Goal: Task Accomplishment & Management: Use online tool/utility

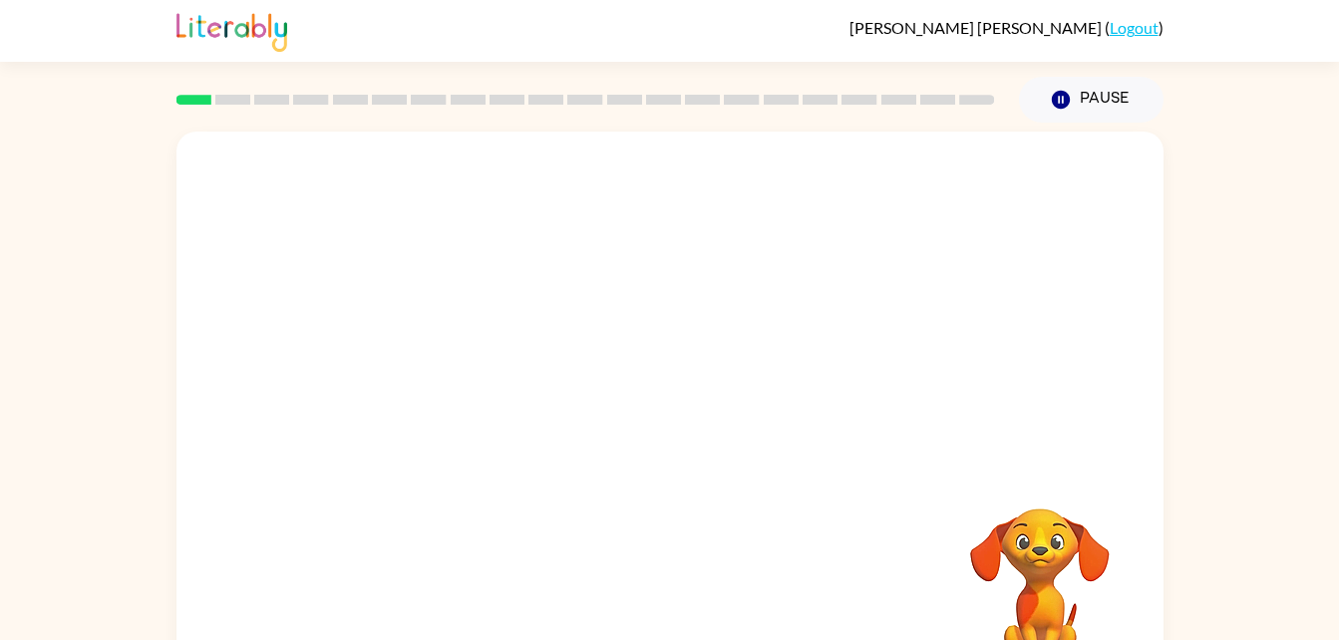
scroll to position [61, 0]
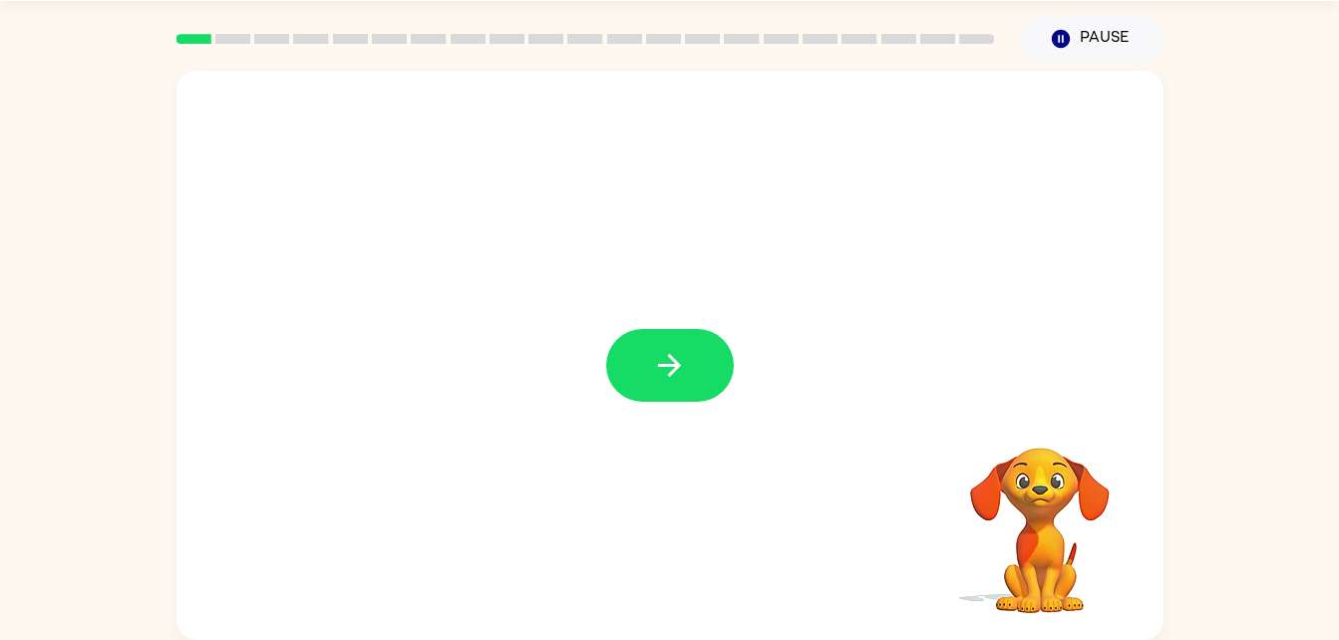
click at [603, 348] on div at bounding box center [669, 355] width 987 height 569
click at [663, 350] on icon "button" at bounding box center [669, 365] width 35 height 35
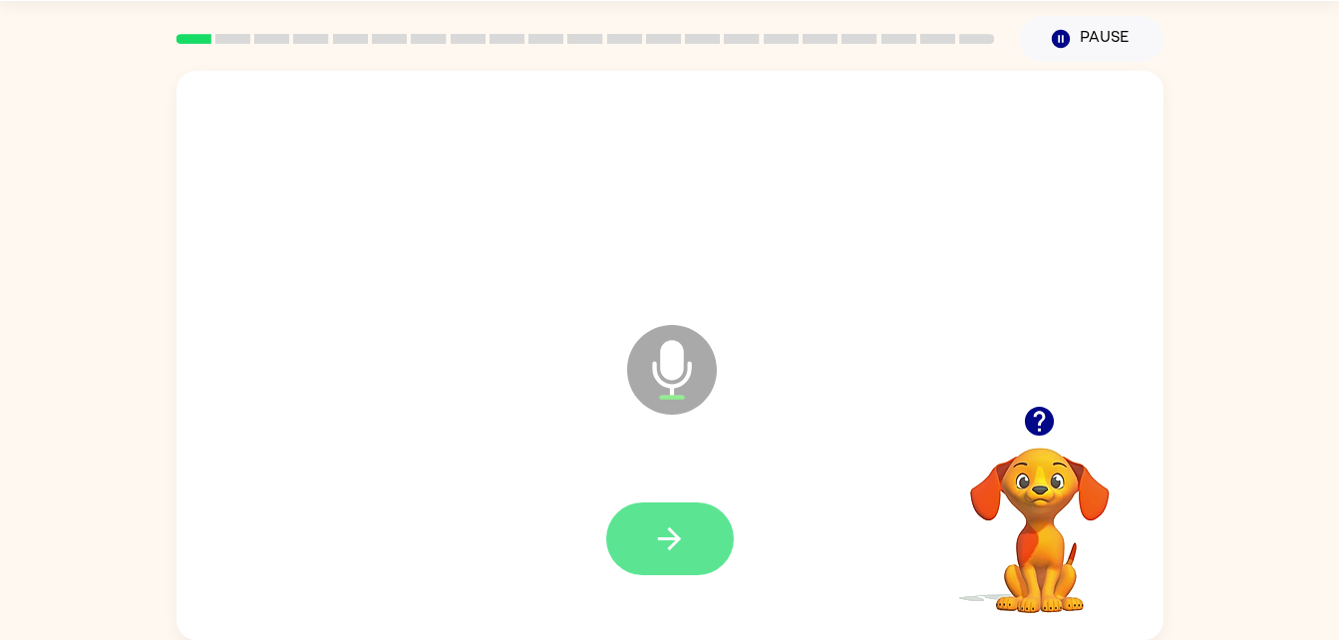
click at [647, 546] on button "button" at bounding box center [670, 539] width 128 height 73
click at [671, 520] on button "button" at bounding box center [670, 539] width 128 height 73
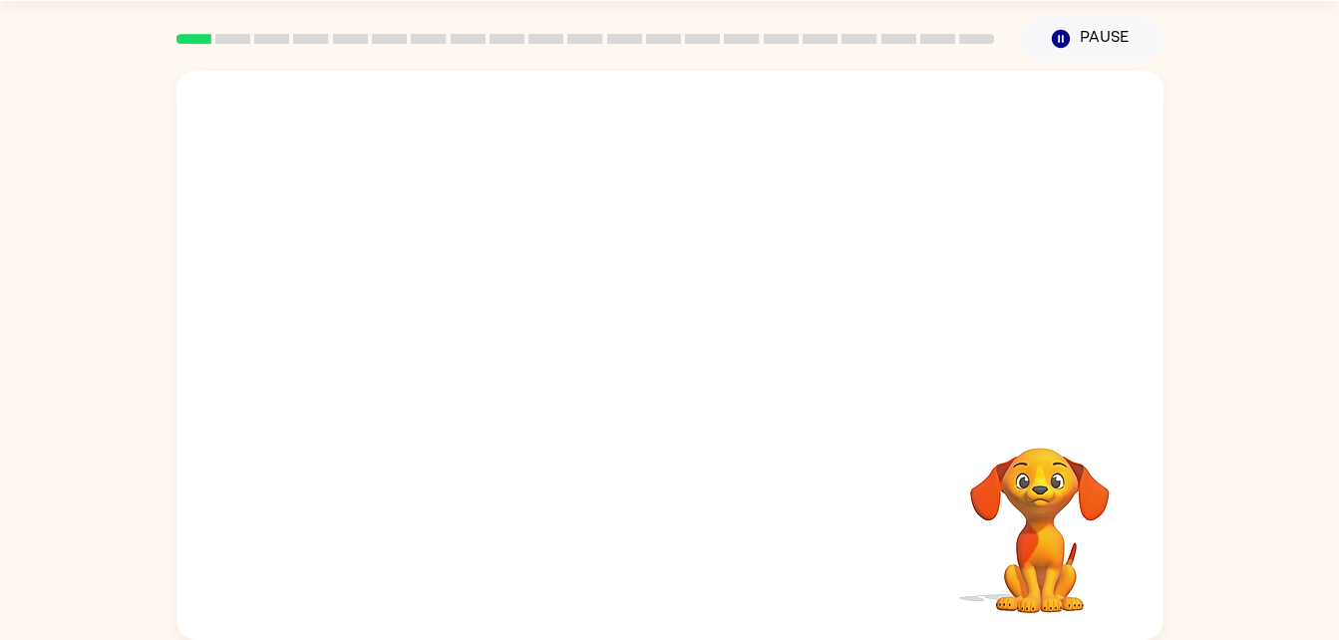
click at [1035, 543] on video "Your browser must support playing .mp4 files to use Literably. Please try using…" at bounding box center [1039, 516] width 199 height 199
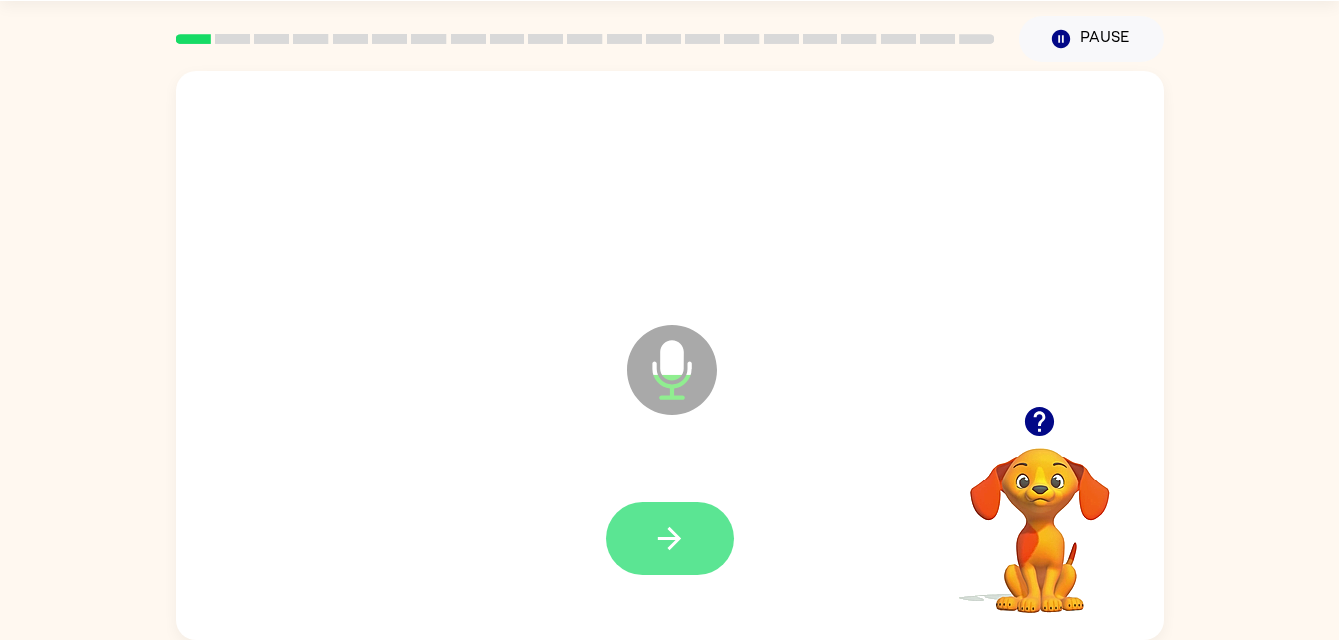
click at [673, 529] on icon "button" at bounding box center [669, 538] width 35 height 35
click at [673, 547] on icon "button" at bounding box center [669, 538] width 35 height 35
click at [685, 542] on icon "button" at bounding box center [669, 538] width 35 height 35
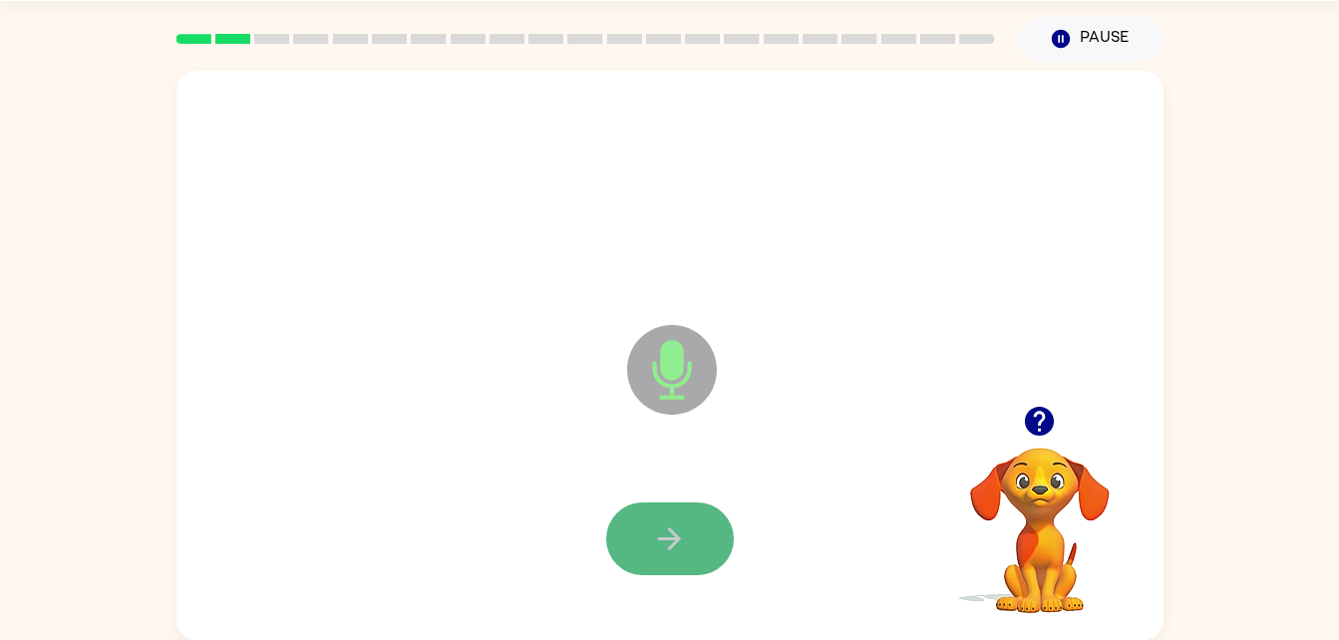
click at [643, 531] on button "button" at bounding box center [670, 539] width 128 height 73
click at [681, 543] on icon "button" at bounding box center [669, 538] width 35 height 35
click at [653, 565] on button "button" at bounding box center [670, 539] width 128 height 73
click at [675, 560] on button "button" at bounding box center [670, 539] width 128 height 73
click at [662, 551] on icon "button" at bounding box center [669, 538] width 35 height 35
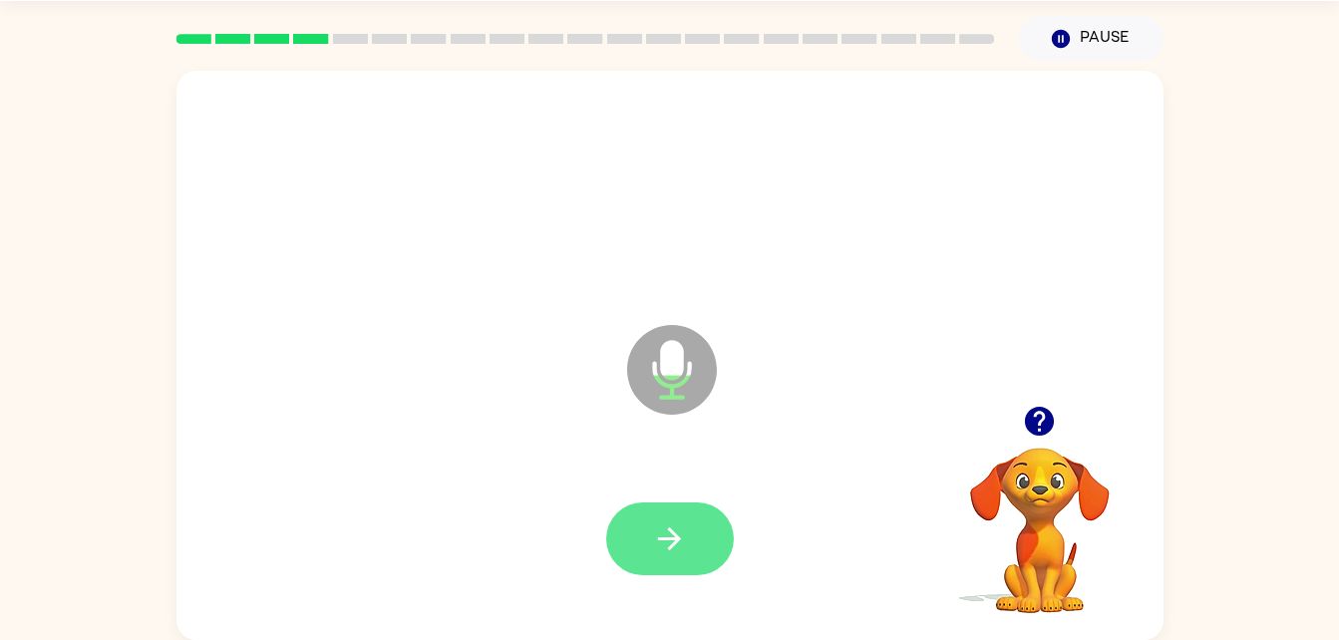
click at [706, 515] on button "button" at bounding box center [670, 539] width 128 height 73
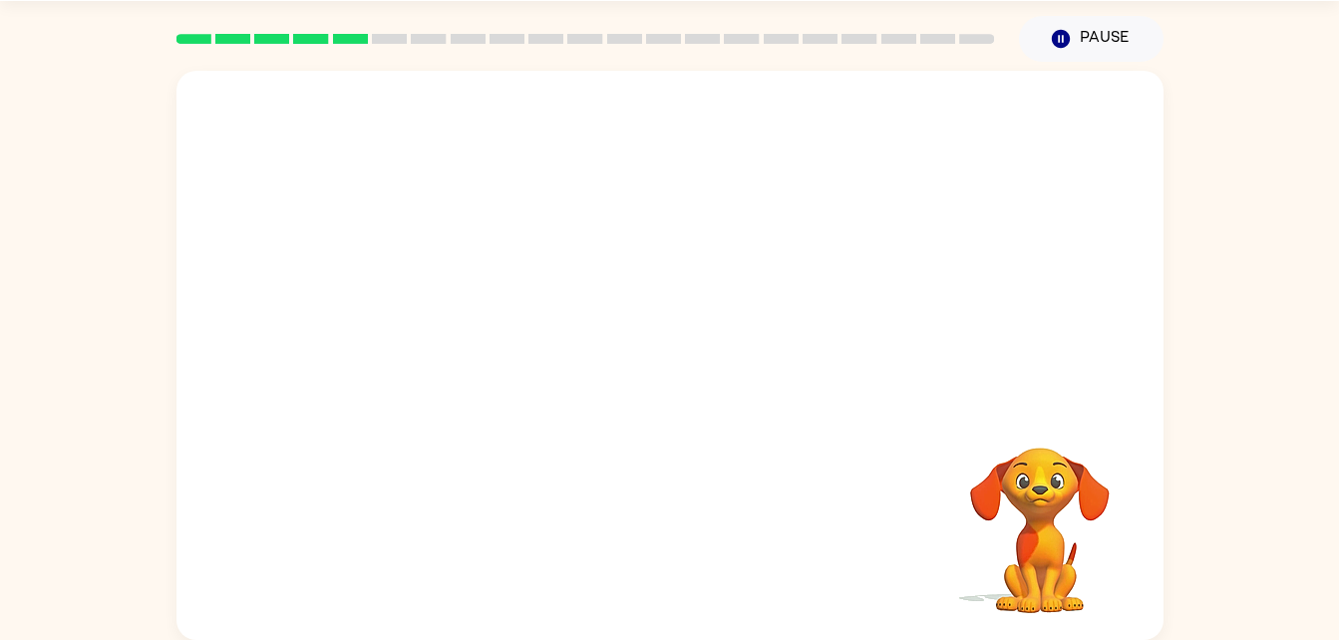
click at [613, 438] on div "Your browser must support playing .mp4 files to use Literably. Please try using…" at bounding box center [669, 355] width 987 height 569
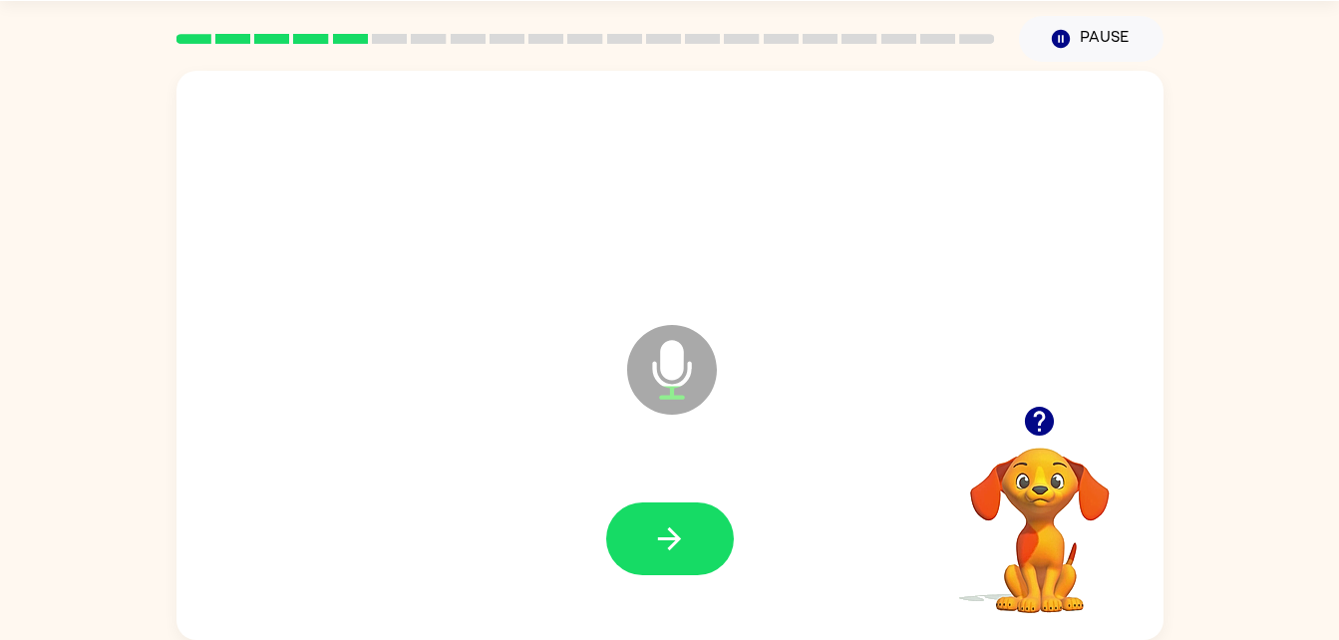
click at [868, 446] on icon "Microphone The Microphone is here when it is your turn to talk" at bounding box center [771, 395] width 299 height 150
click at [1040, 415] on icon "button" at bounding box center [1039, 421] width 29 height 29
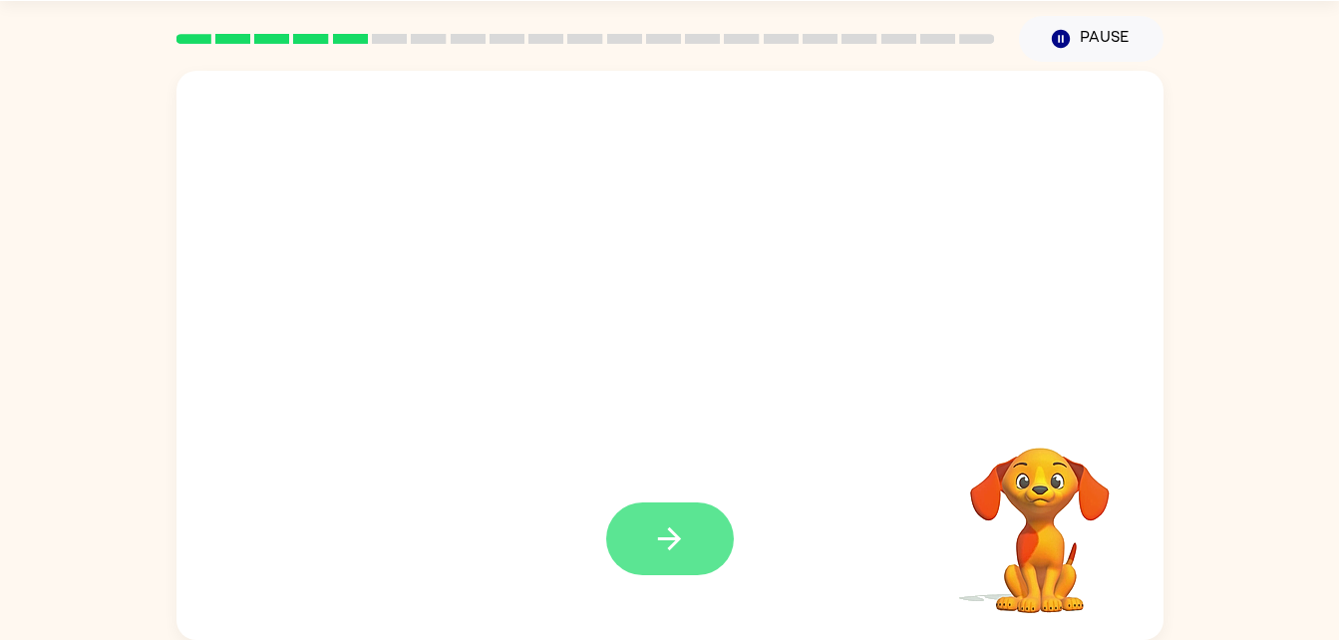
click at [657, 535] on icon "button" at bounding box center [669, 538] width 35 height 35
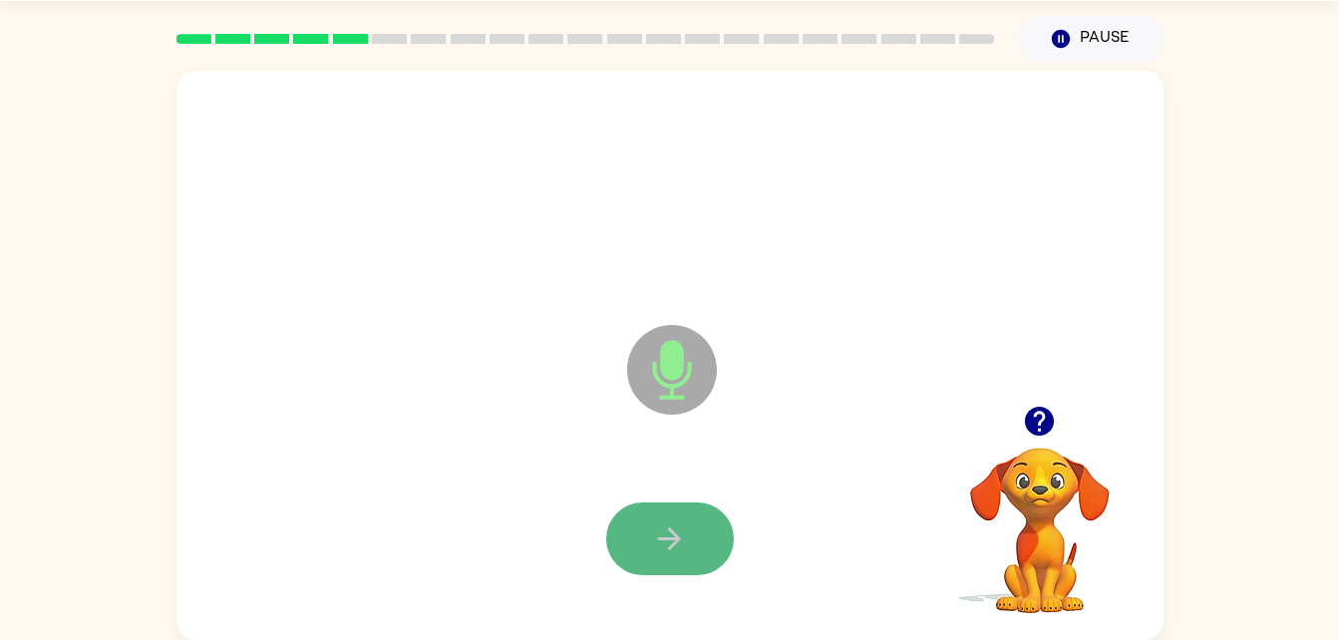
click at [696, 527] on button "button" at bounding box center [670, 539] width 128 height 73
click at [662, 534] on icon "button" at bounding box center [669, 538] width 35 height 35
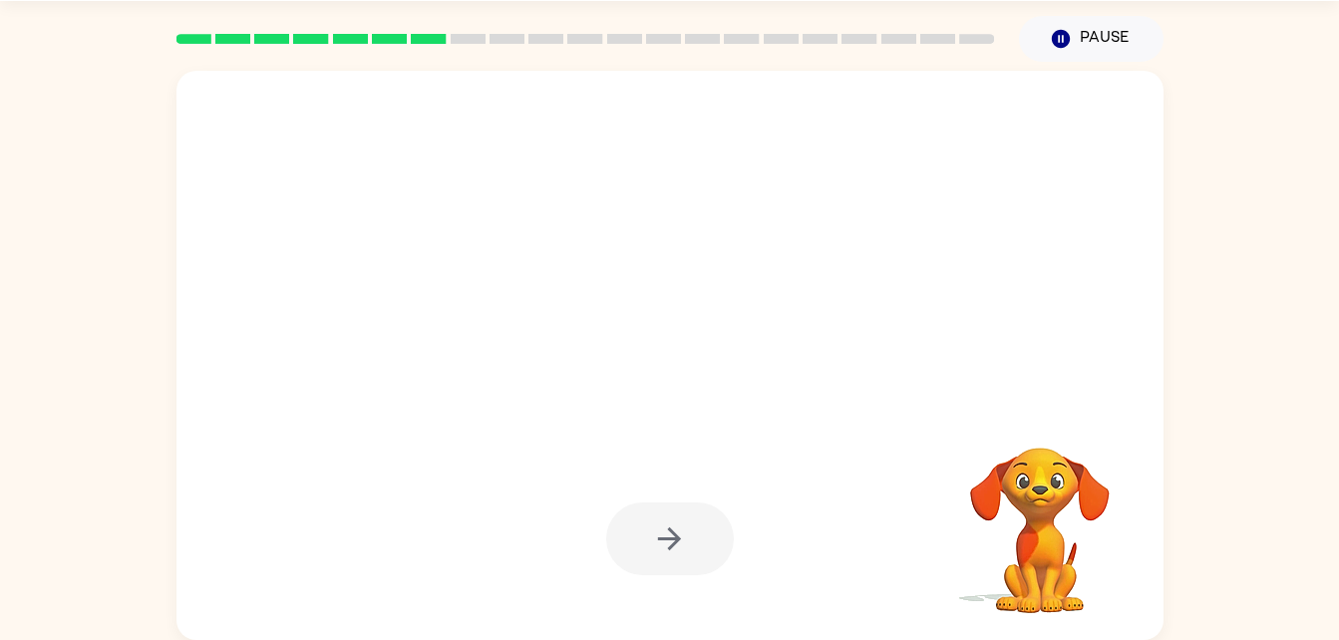
click at [671, 533] on div at bounding box center [670, 539] width 128 height 73
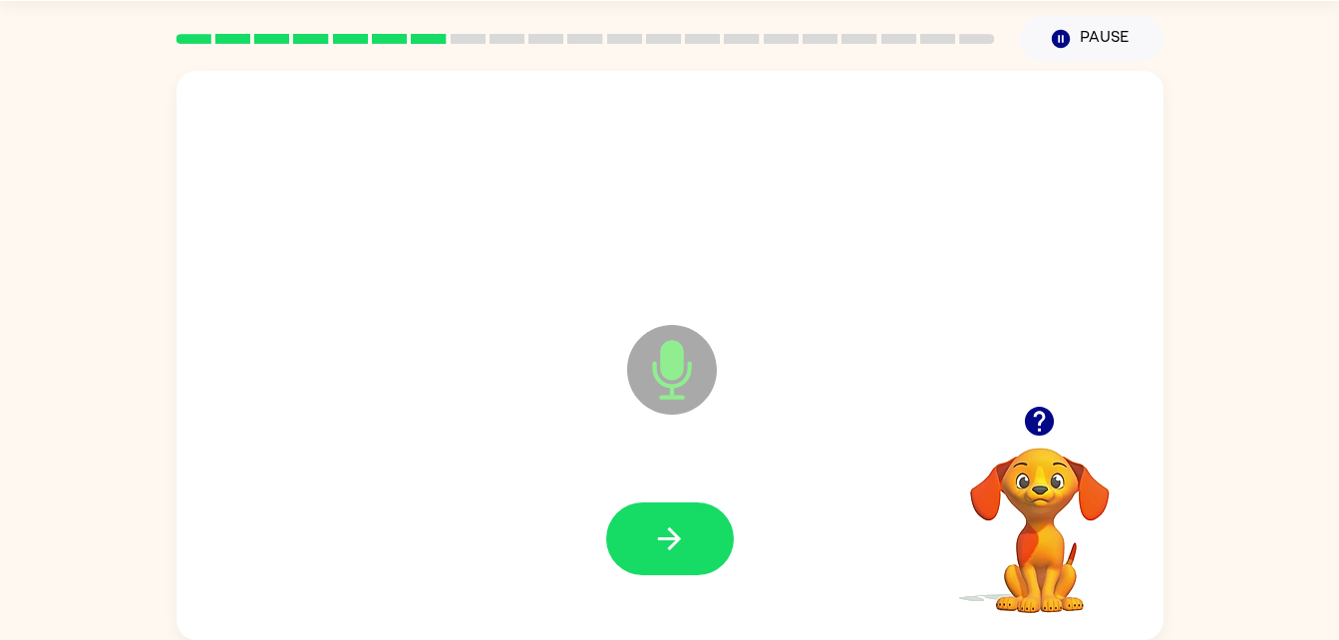
click at [566, 351] on div "Microphone The Microphone is here when it is your turn to talk" at bounding box center [622, 320] width 852 height 72
click at [673, 554] on icon "button" at bounding box center [669, 538] width 35 height 35
click at [675, 539] on icon "button" at bounding box center [669, 538] width 23 height 23
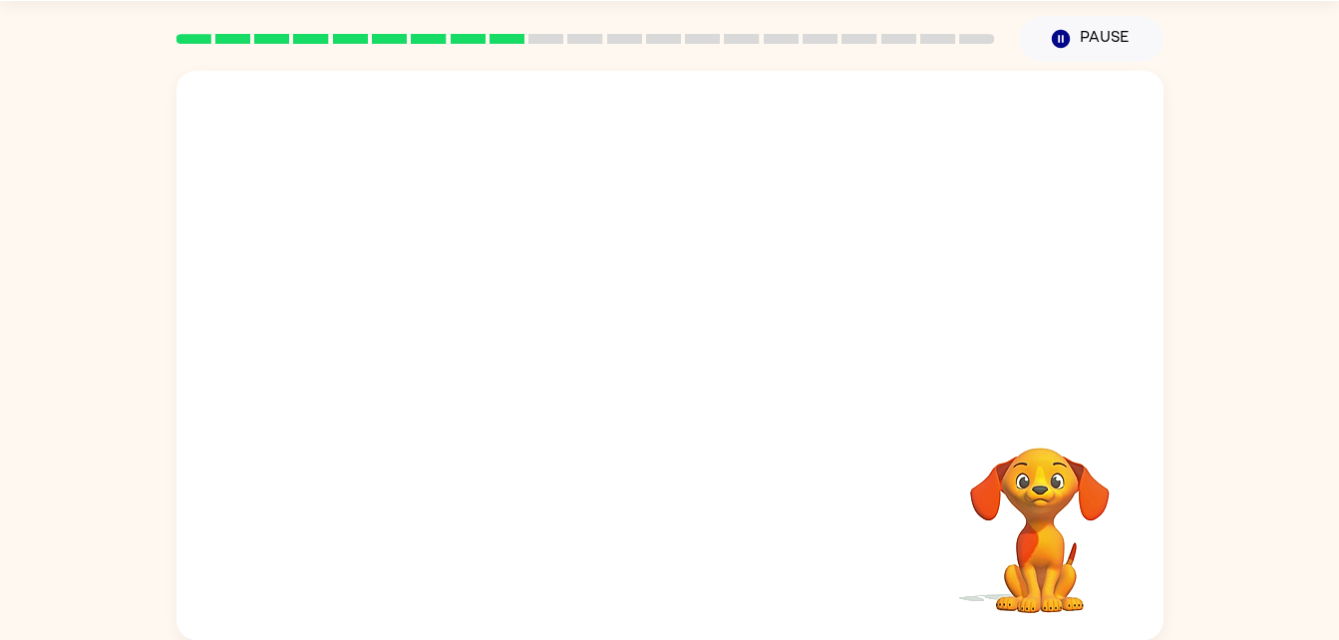
click at [849, 432] on div "Your browser must support playing .mp4 files to use Literably. Please try using…" at bounding box center [669, 355] width 987 height 569
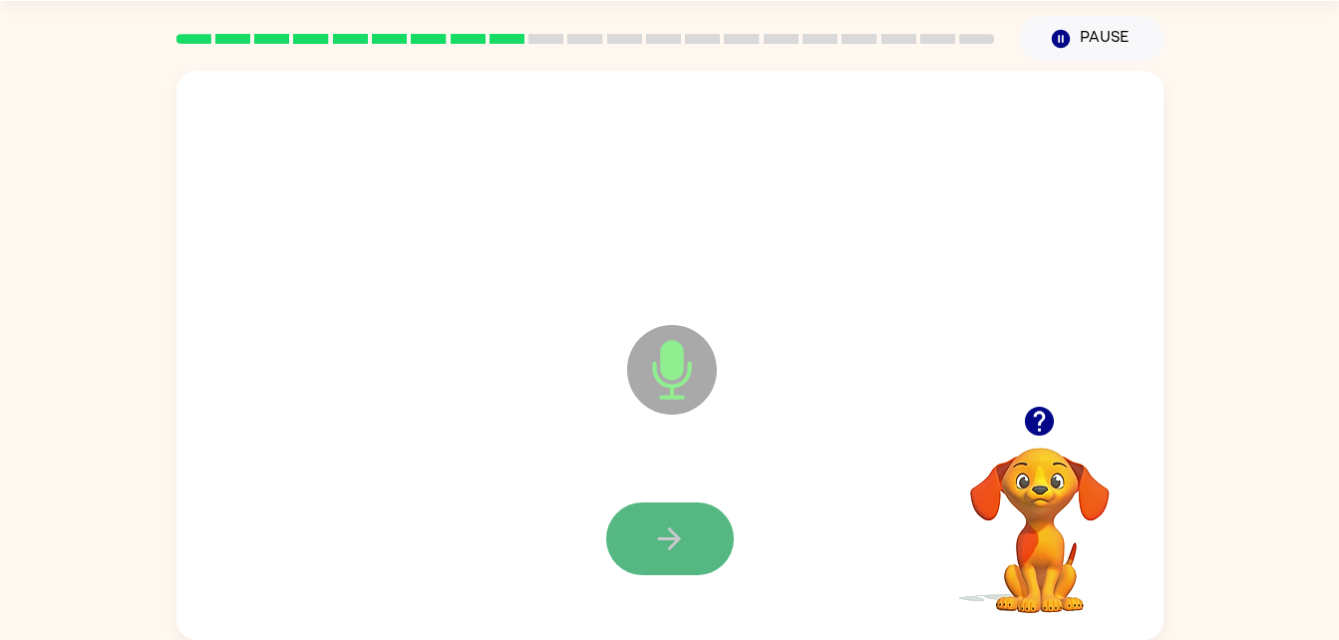
click at [688, 553] on button "button" at bounding box center [670, 539] width 128 height 73
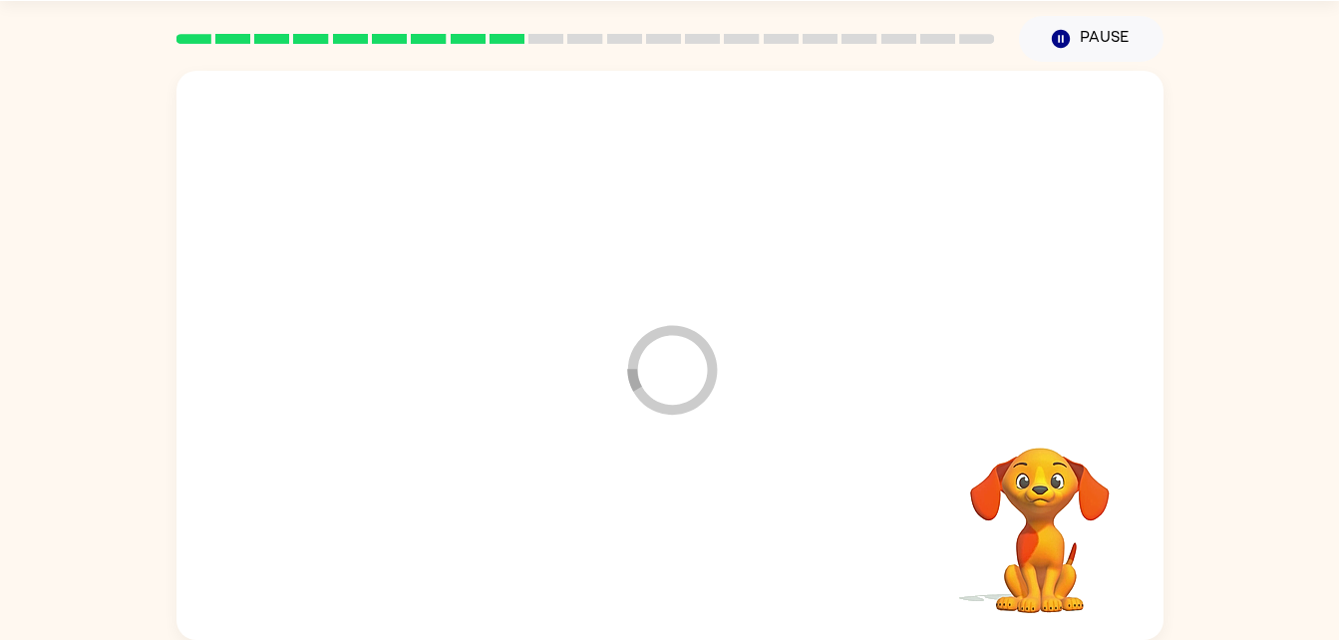
click at [688, 553] on div at bounding box center [669, 540] width 947 height 164
click at [688, 553] on div "Your browser must support playing .mp4 files to use Literably. Please try using…" at bounding box center [669, 355] width 987 height 569
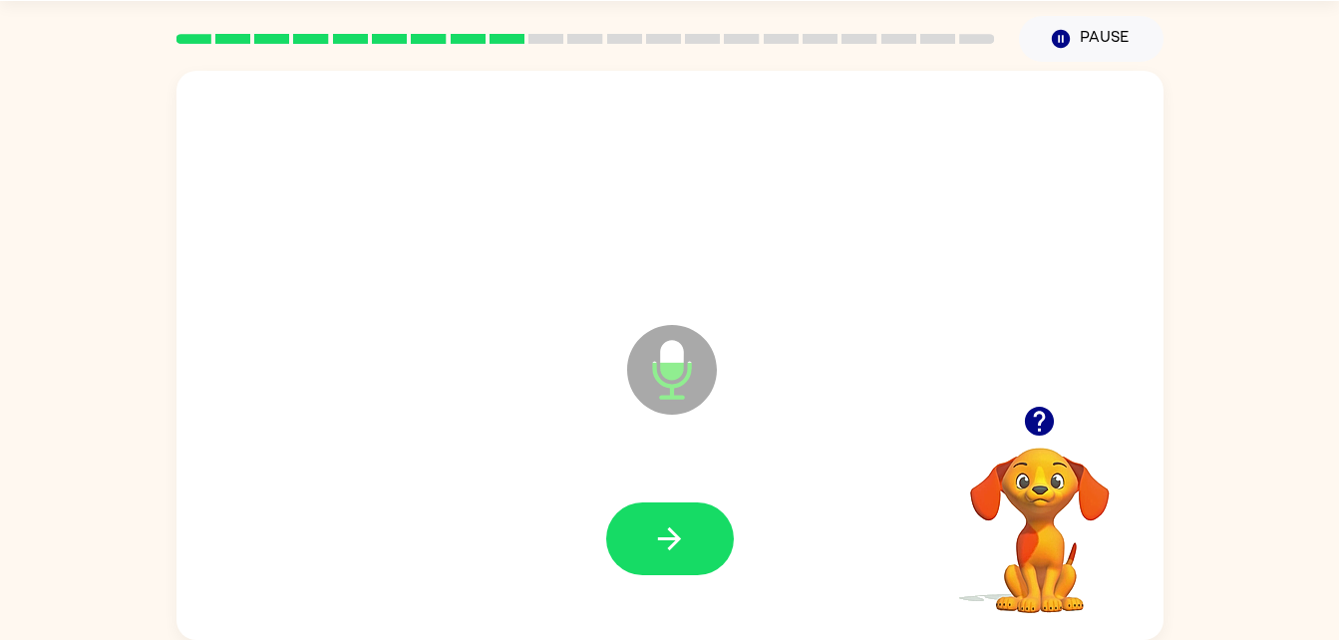
click at [1043, 422] on icon "button" at bounding box center [1039, 421] width 29 height 29
click at [678, 527] on icon "button" at bounding box center [669, 538] width 35 height 35
click at [655, 513] on button "button" at bounding box center [670, 539] width 128 height 73
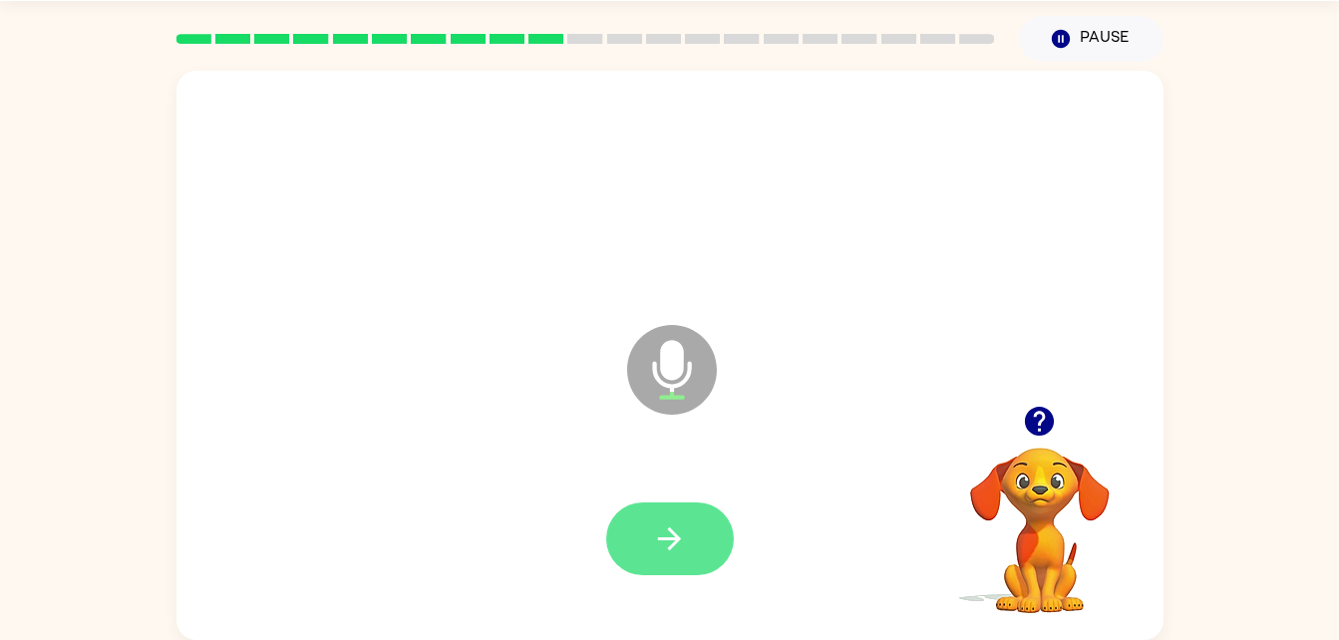
click at [688, 523] on button "button" at bounding box center [670, 539] width 128 height 73
drag, startPoint x: 666, startPoint y: 482, endPoint x: 699, endPoint y: 562, distance: 87.2
click at [699, 562] on div at bounding box center [669, 540] width 947 height 164
click at [694, 546] on button "button" at bounding box center [670, 539] width 128 height 73
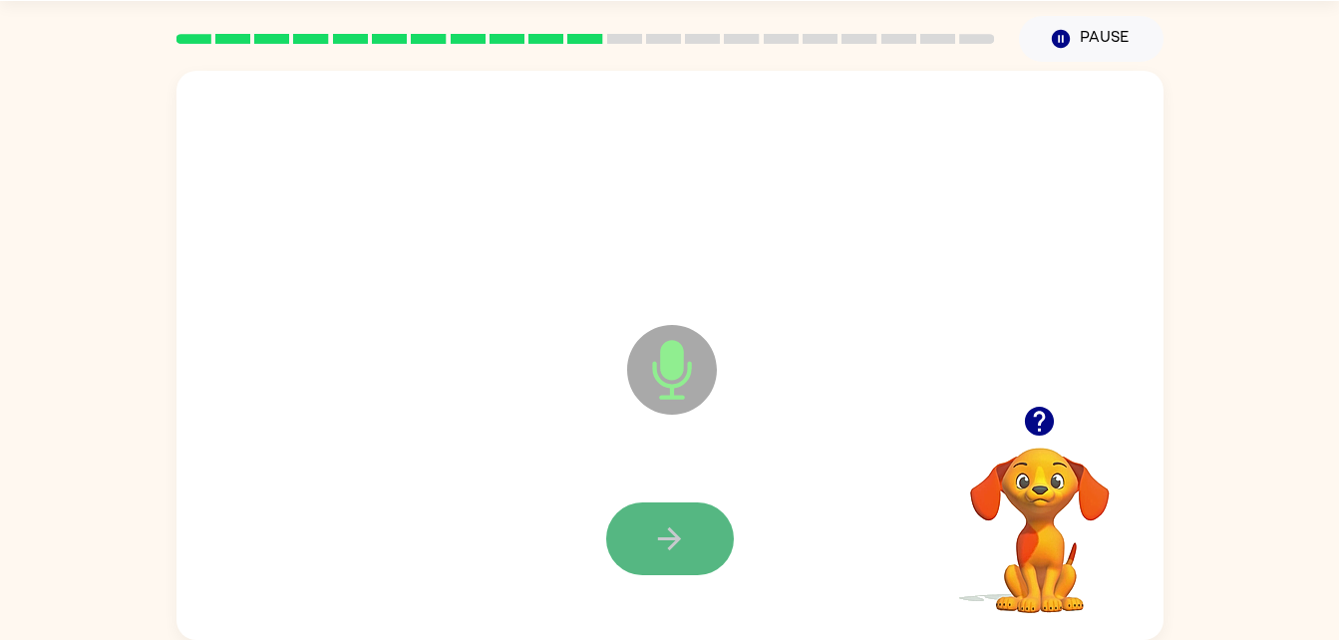
click at [676, 546] on icon "button" at bounding box center [669, 538] width 35 height 35
click at [696, 529] on button "button" at bounding box center [670, 539] width 128 height 73
click at [666, 503] on button "button" at bounding box center [670, 539] width 128 height 73
drag, startPoint x: 686, startPoint y: 535, endPoint x: 632, endPoint y: 505, distance: 62.1
click at [632, 505] on button "button" at bounding box center [670, 539] width 128 height 73
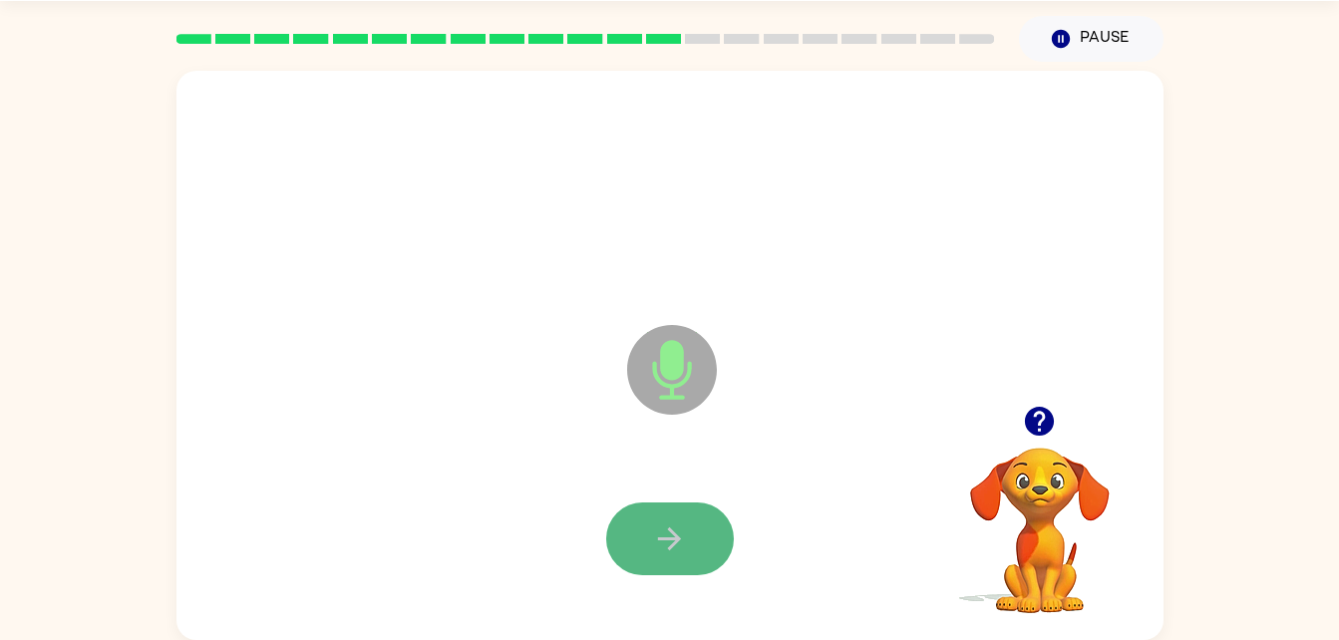
click at [689, 543] on button "button" at bounding box center [670, 539] width 128 height 73
click at [707, 533] on button "button" at bounding box center [670, 539] width 128 height 73
click at [690, 546] on button "button" at bounding box center [670, 539] width 128 height 73
click at [711, 556] on button "button" at bounding box center [670, 539] width 128 height 73
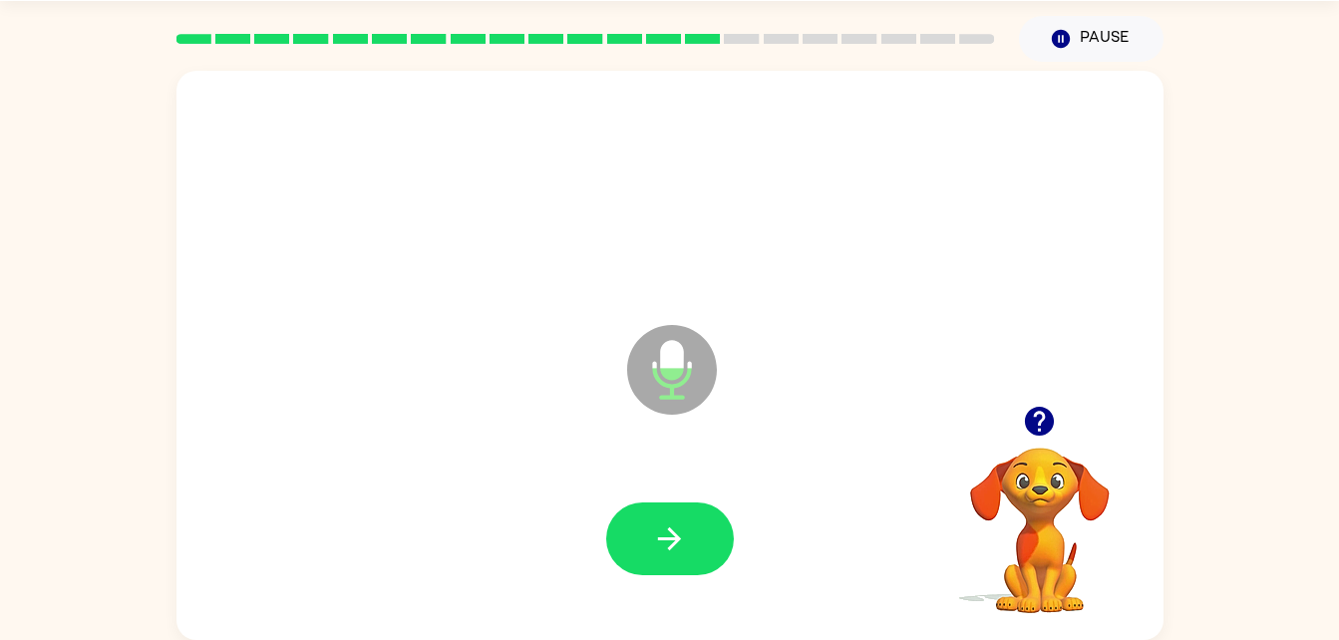
click at [689, 577] on div at bounding box center [669, 540] width 947 height 164
click at [1050, 428] on icon "button" at bounding box center [1039, 421] width 29 height 29
click at [661, 534] on icon "button" at bounding box center [669, 538] width 35 height 35
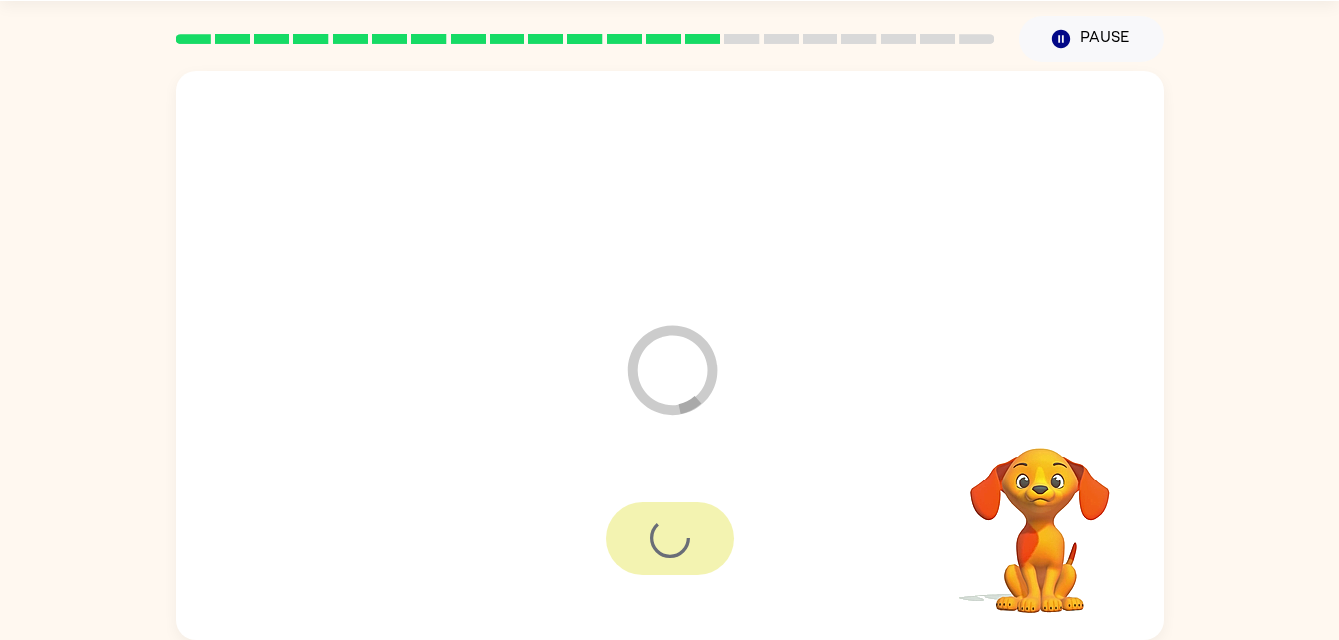
click at [661, 534] on div at bounding box center [670, 539] width 128 height 73
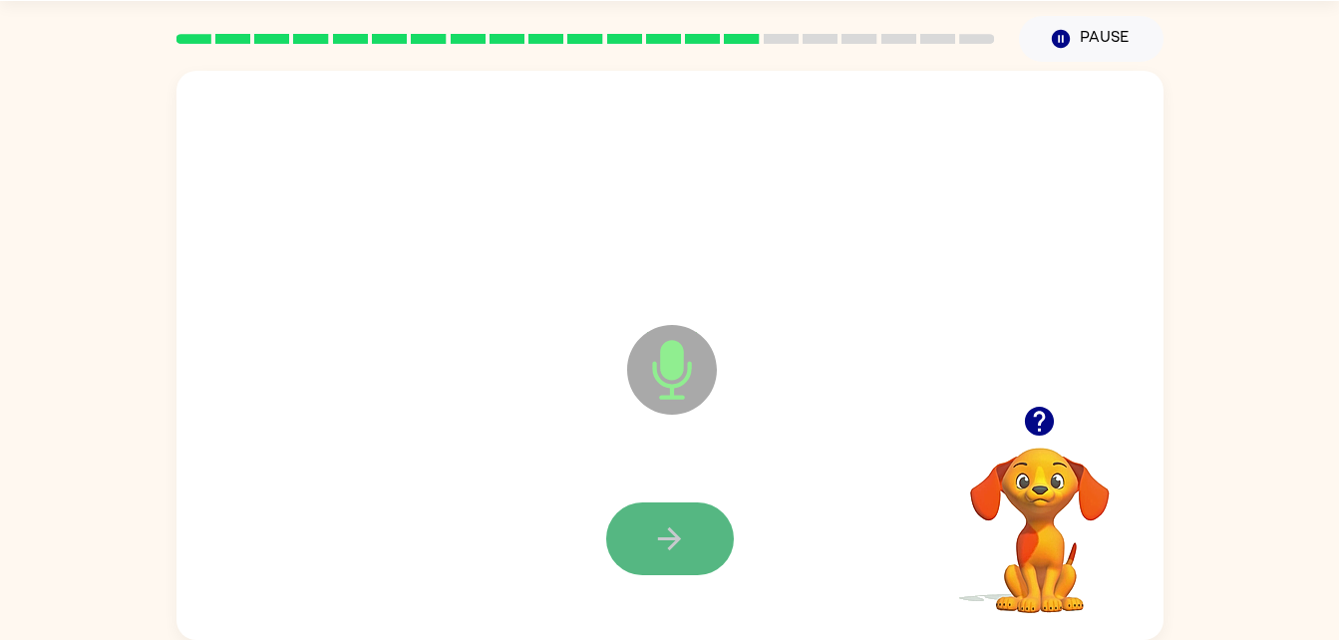
click at [627, 546] on button "button" at bounding box center [670, 539] width 128 height 73
click at [686, 546] on icon "button" at bounding box center [669, 538] width 35 height 35
